Goal: Task Accomplishment & Management: Complete application form

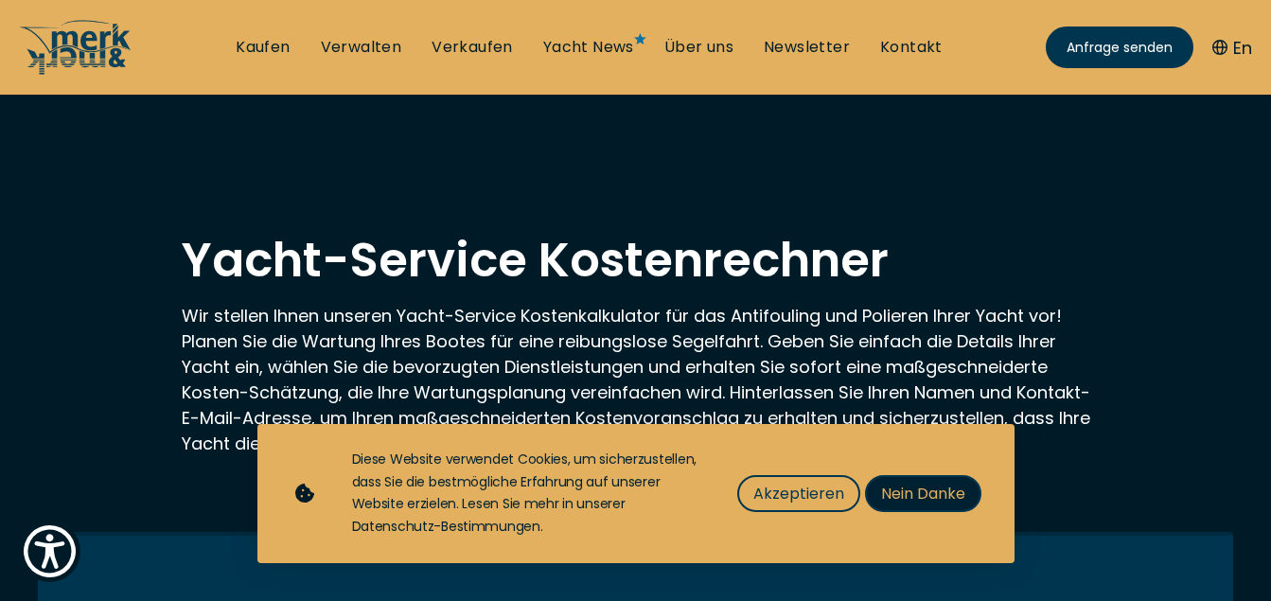
click at [929, 500] on span "Nein Danke" at bounding box center [923, 494] width 84 height 24
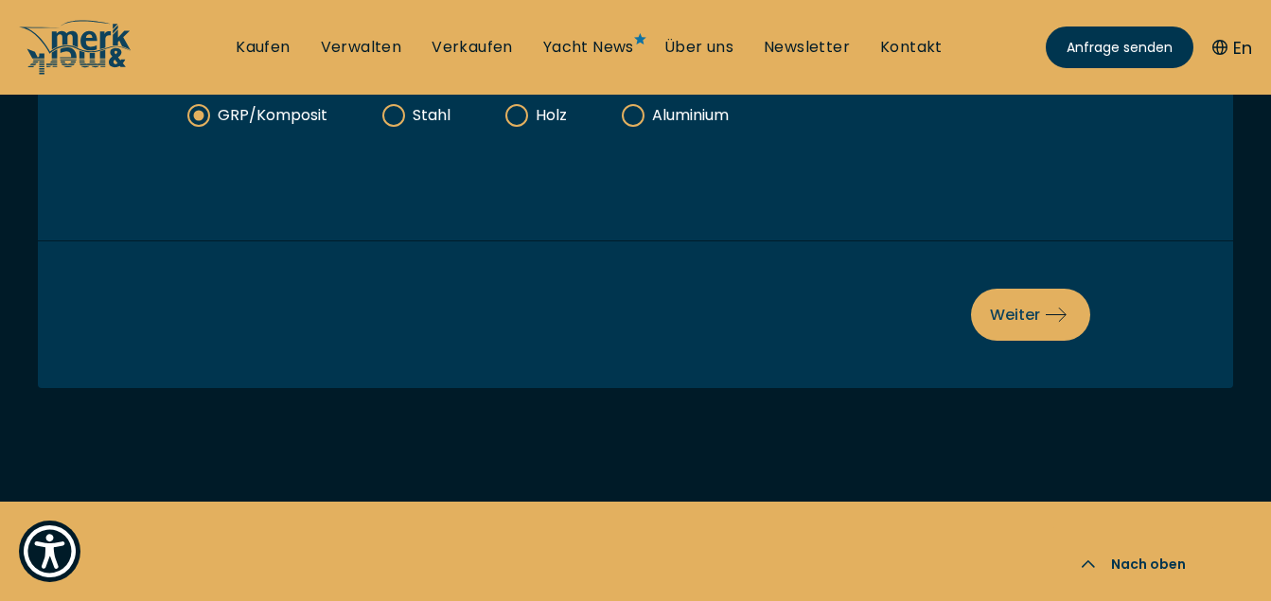
scroll to position [852, 0]
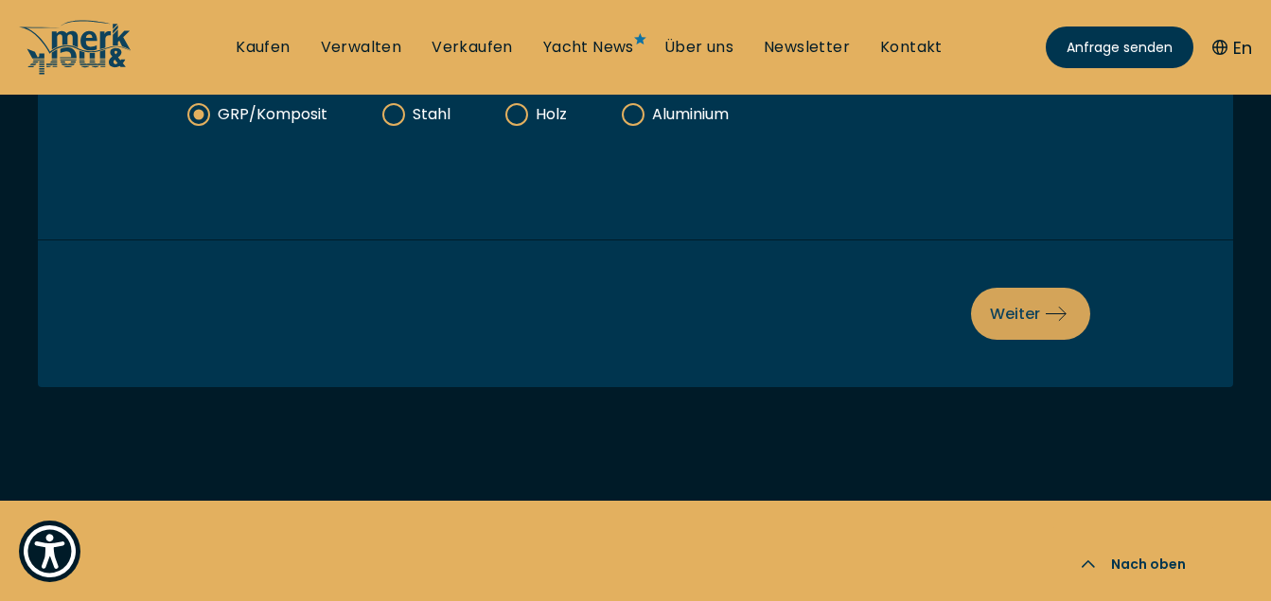
click at [1019, 315] on span "Weiter" at bounding box center [1030, 314] width 81 height 24
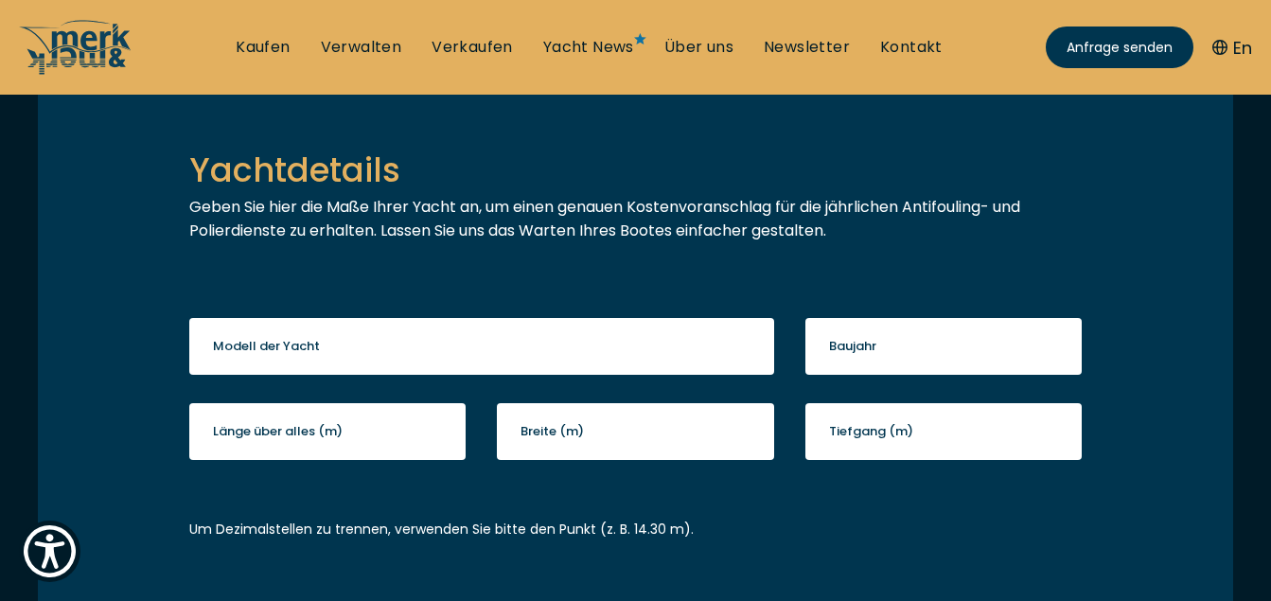
scroll to position [457, 0]
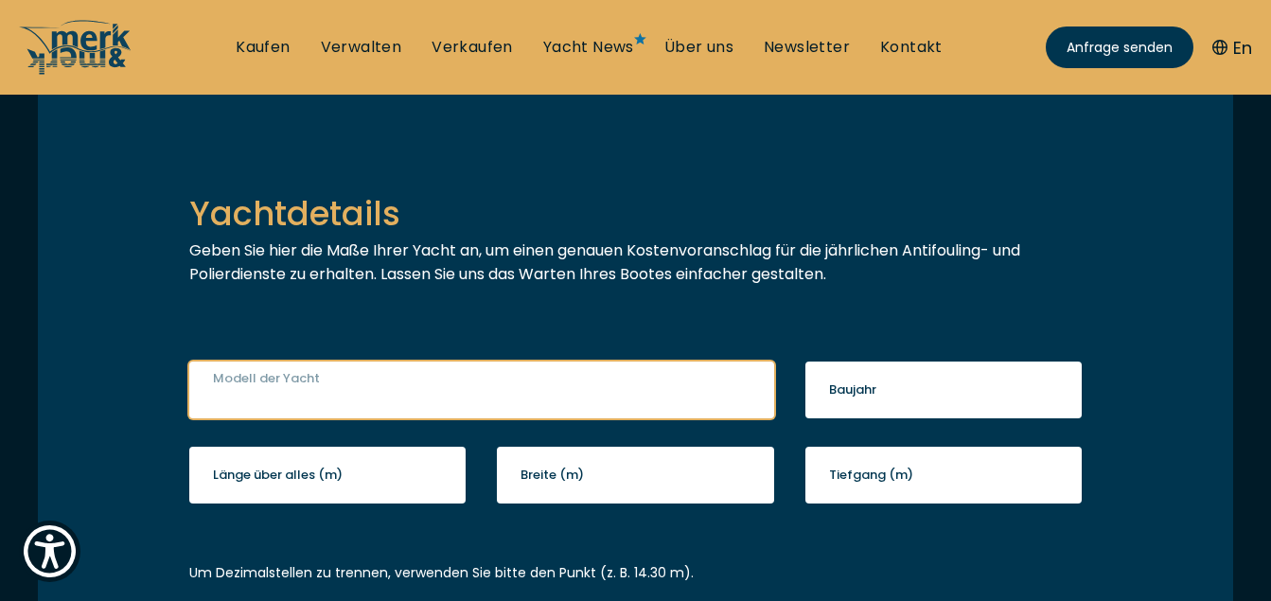
click at [398, 389] on input "Modell der Yacht" at bounding box center [481, 389] width 585 height 57
type input "bavaria 40"
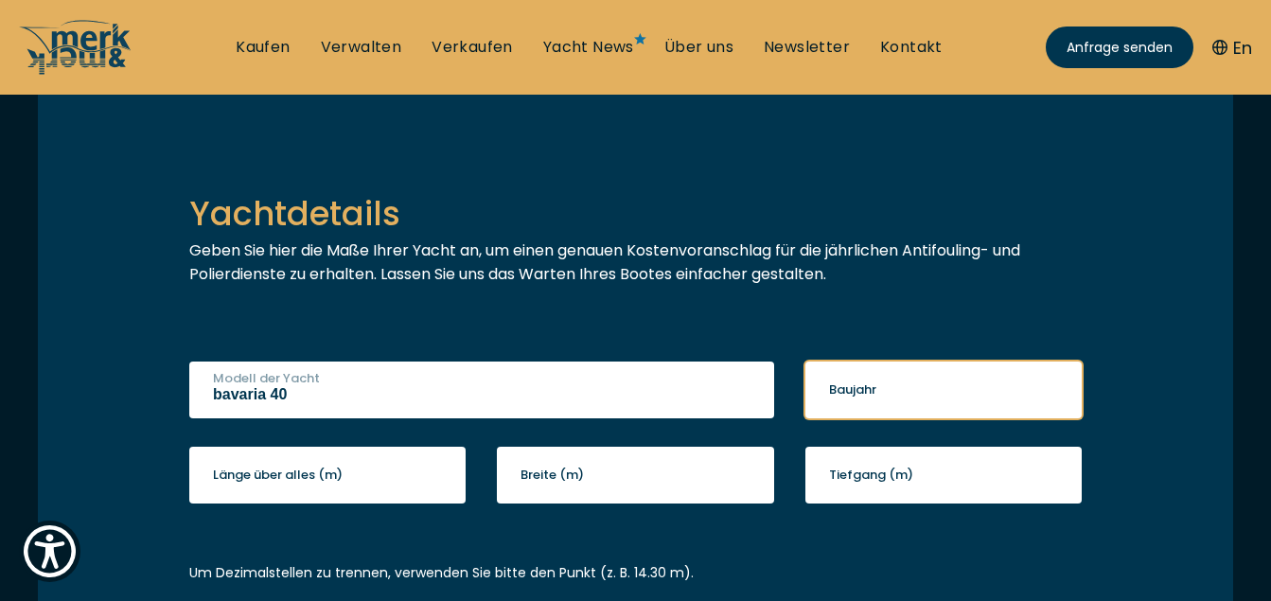
click at [967, 389] on input "Baujahr" at bounding box center [943, 389] width 276 height 57
type input "2010"
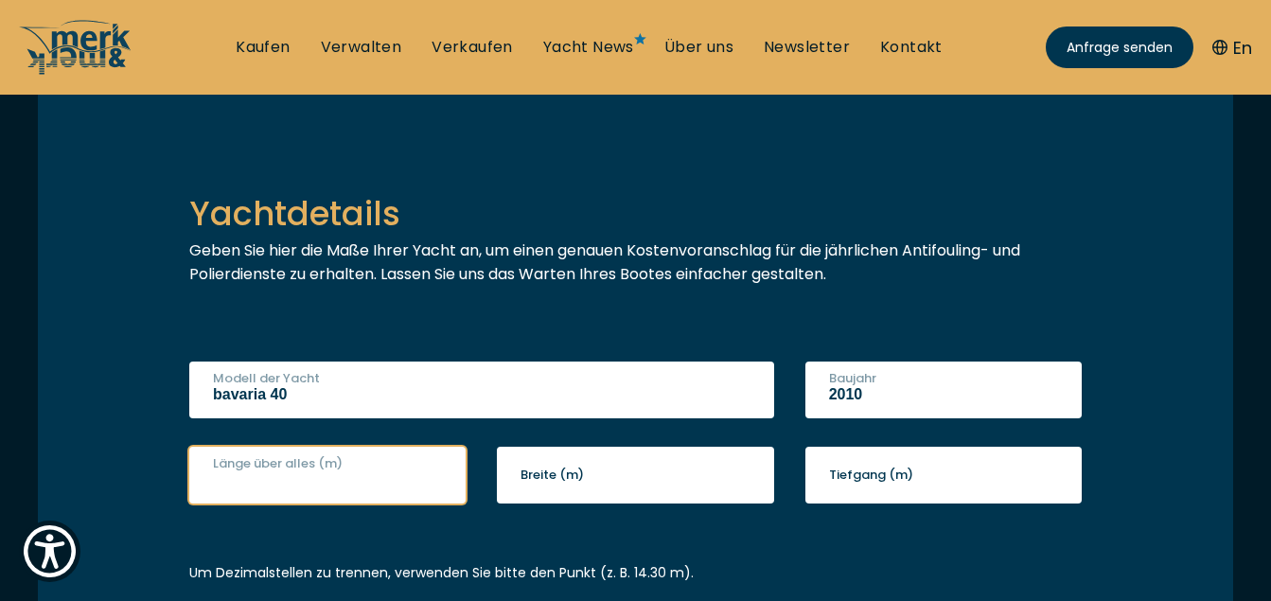
click at [369, 477] on input "Länge über alles (m)" at bounding box center [327, 475] width 276 height 57
type input "2"
type input "12.7"
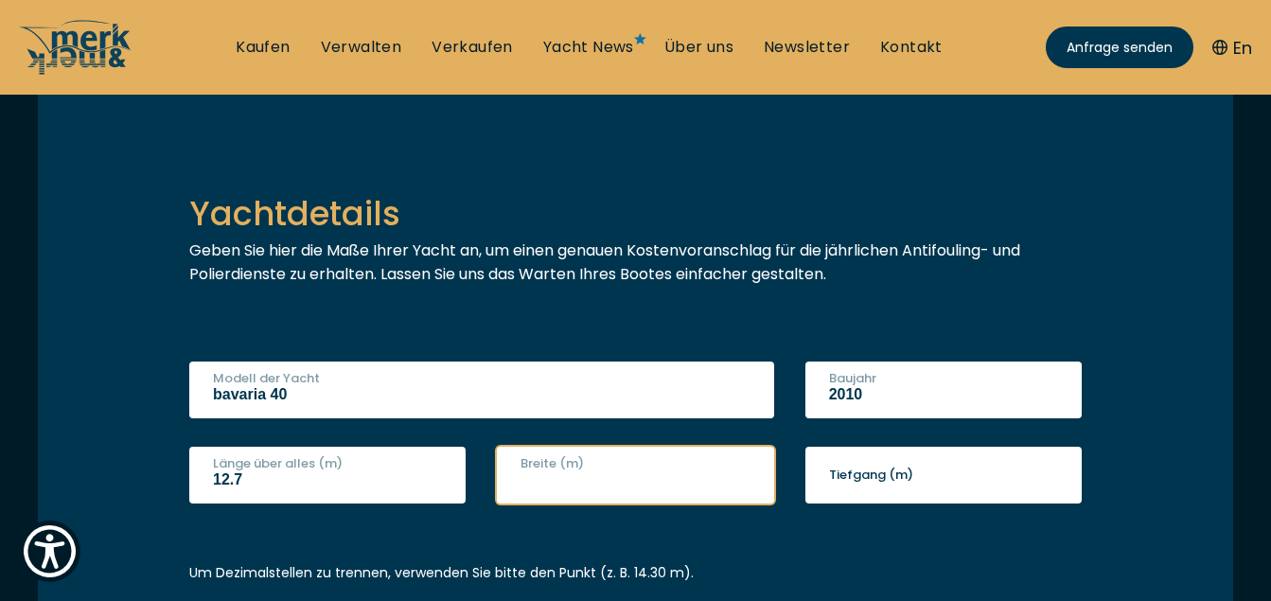
click at [634, 483] on input "Breite (m)" at bounding box center [635, 475] width 276 height 57
type input "3.90"
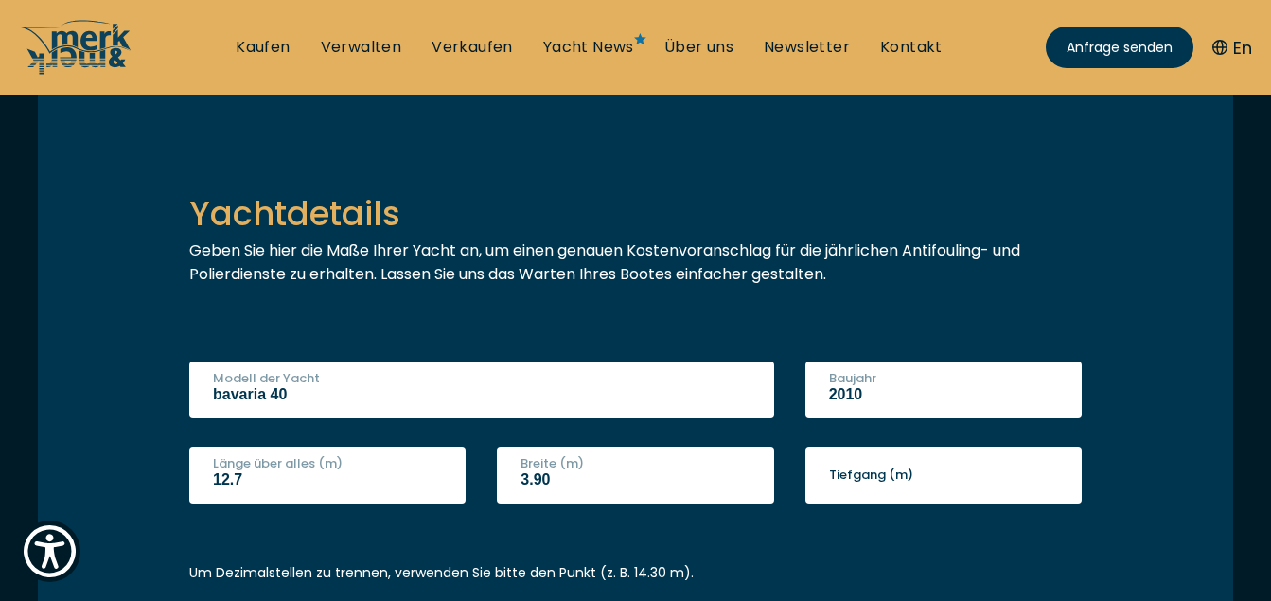
click at [902, 479] on label "Tiefgang (m)" at bounding box center [871, 475] width 84 height 19
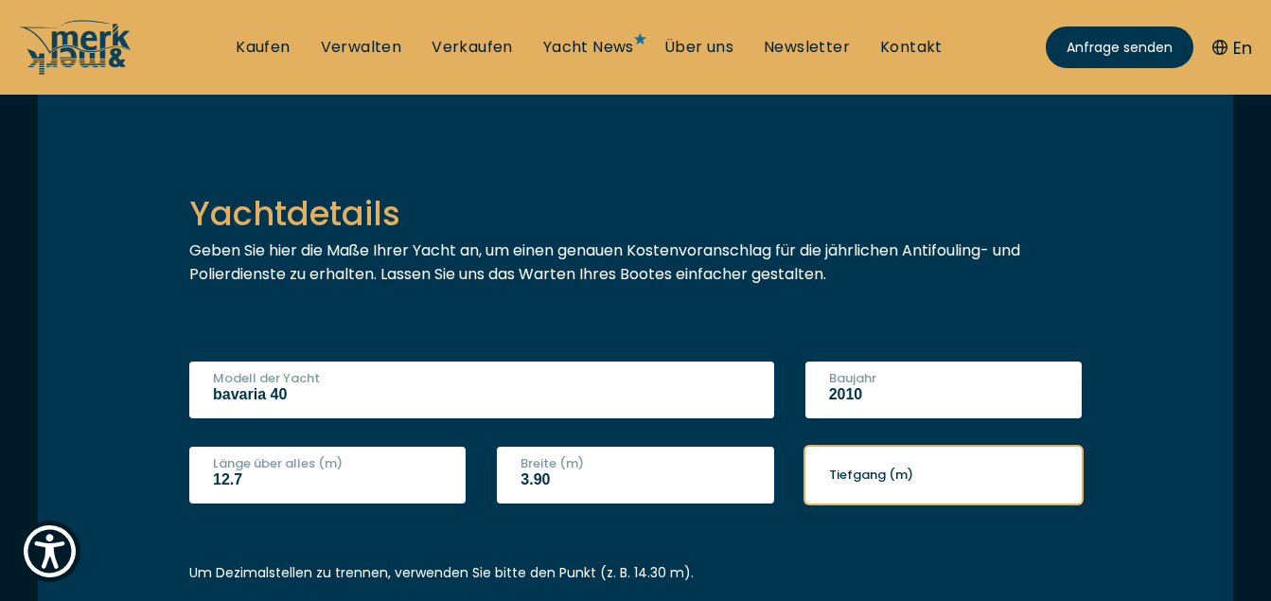
click at [902, 479] on input "Tiefgang (m)" at bounding box center [943, 475] width 276 height 57
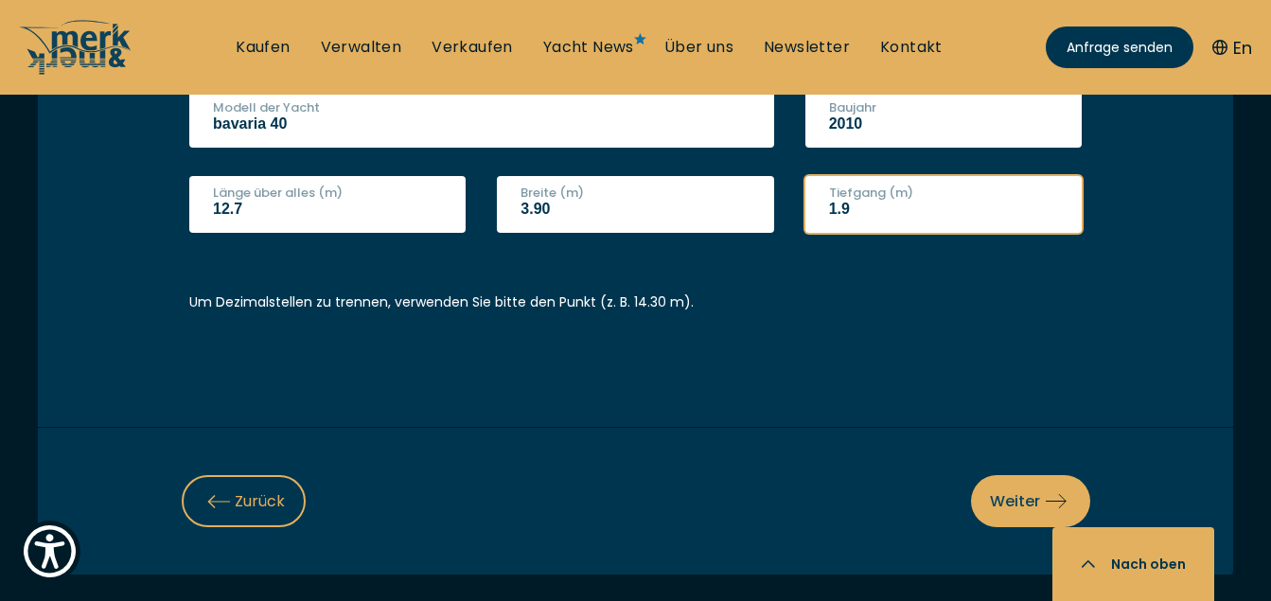
scroll to position [741, 0]
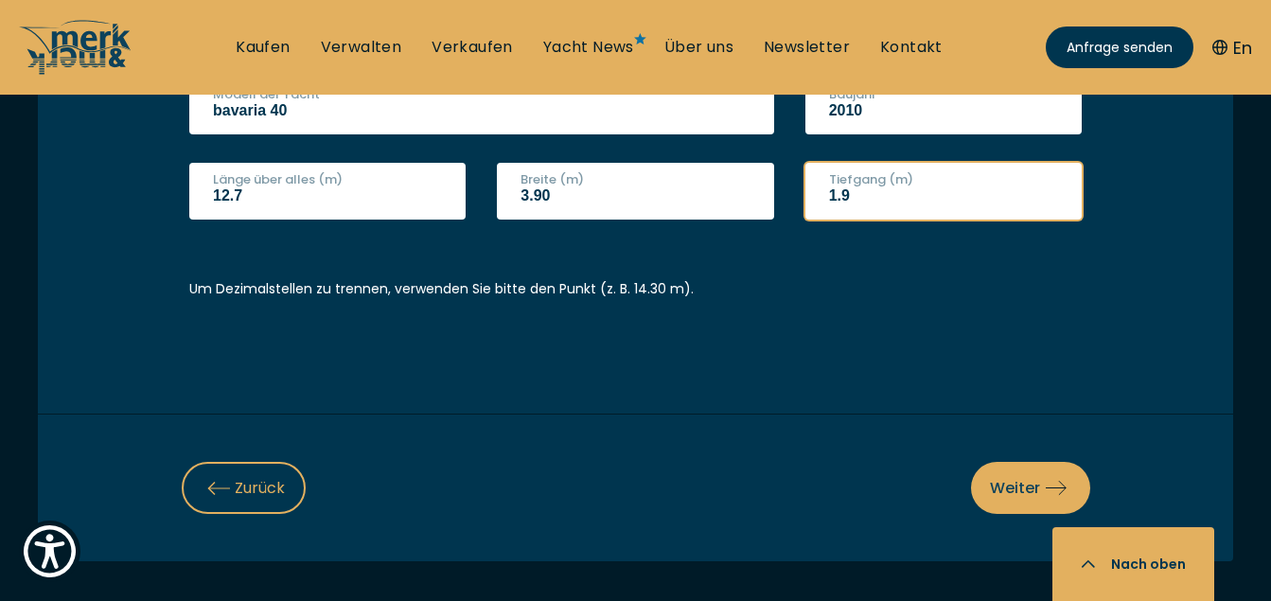
type input "1.9"
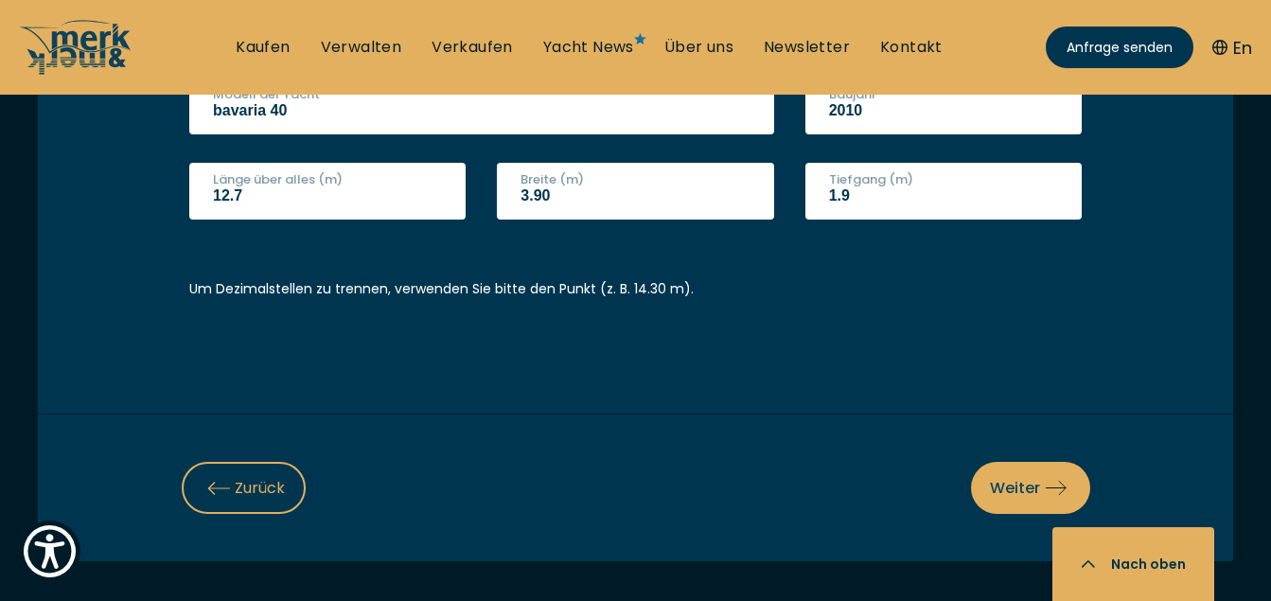
click at [1092, 343] on div "Yachtdetails Geben Sie hier die Maße Ihrer Yacht an, um einen genauen Kostenvor…" at bounding box center [635, 176] width 1195 height 770
click at [1036, 485] on span "Weiter" at bounding box center [1030, 488] width 81 height 24
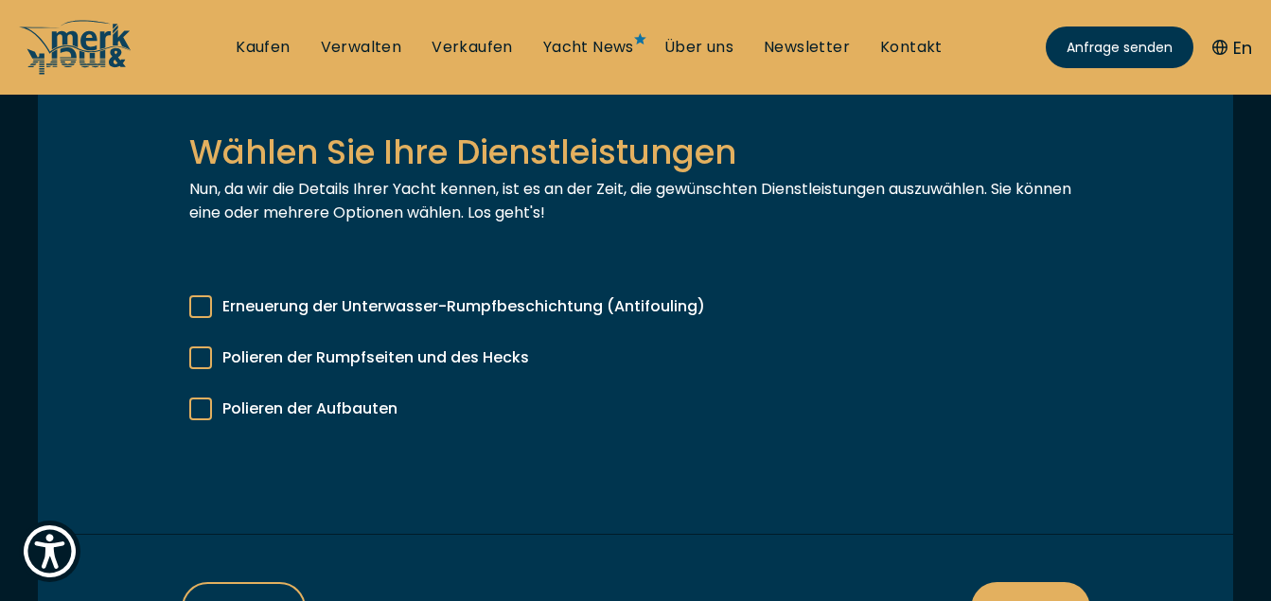
scroll to position [552, 0]
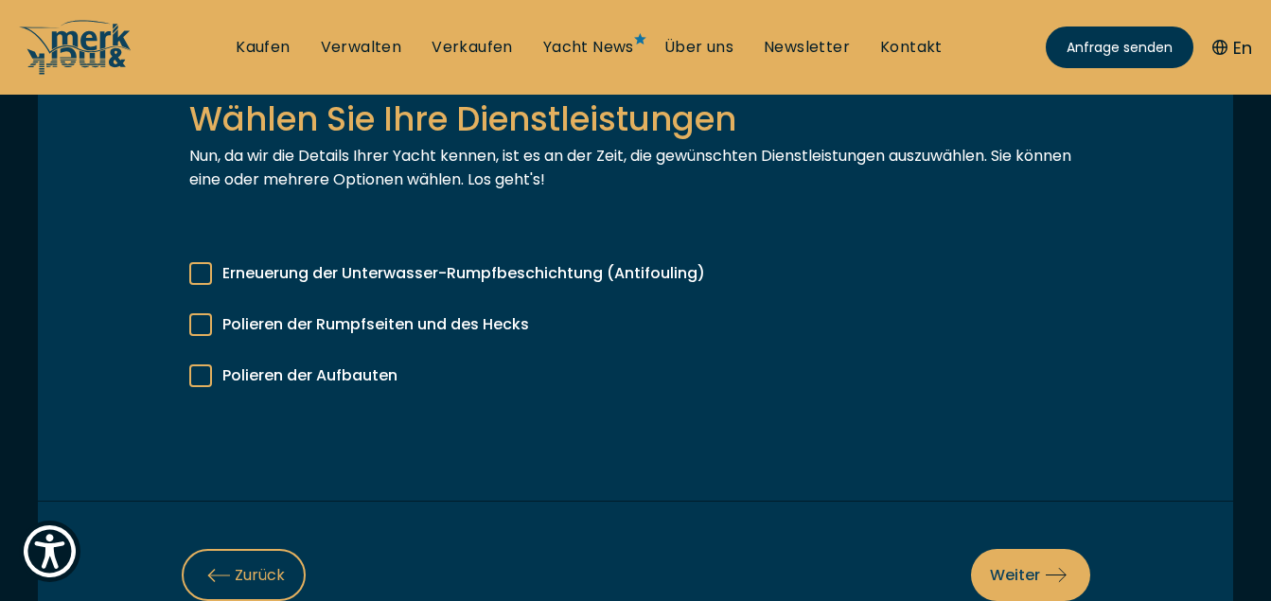
click at [205, 326] on div at bounding box center [200, 324] width 23 height 23
click at [0, 0] on input "Polieren der Rumpfseiten und des Hecks" at bounding box center [0, 0] width 0 height 0
click at [1029, 575] on span "Weiter" at bounding box center [1030, 575] width 81 height 24
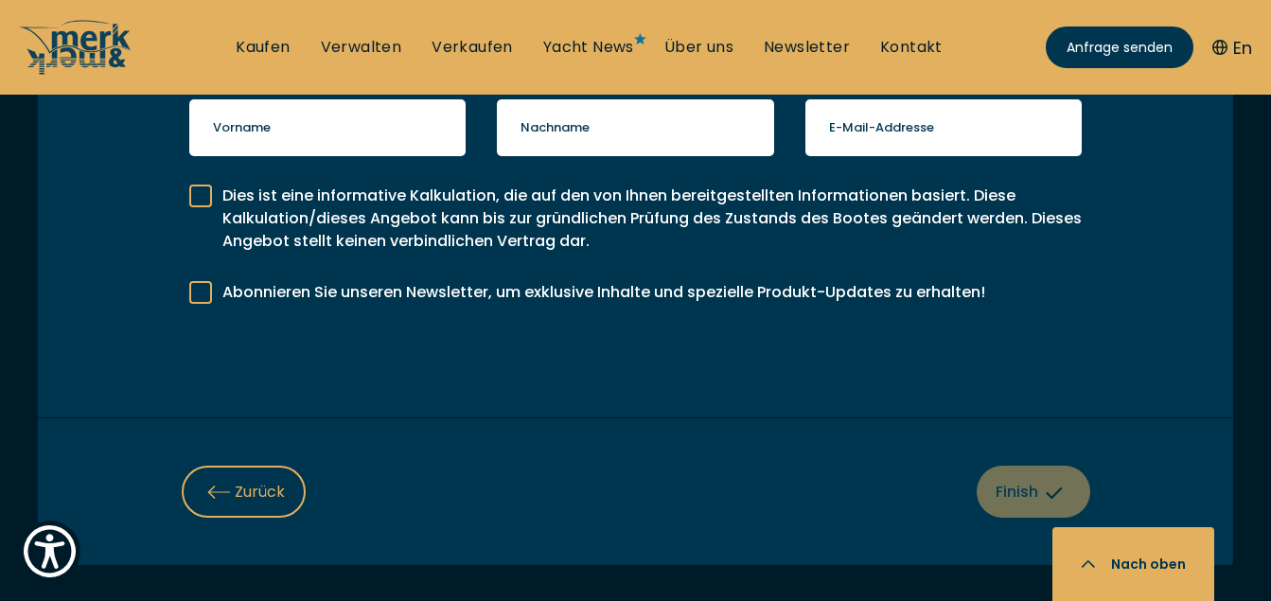
scroll to position [741, 0]
